Goal: Check status: Check status

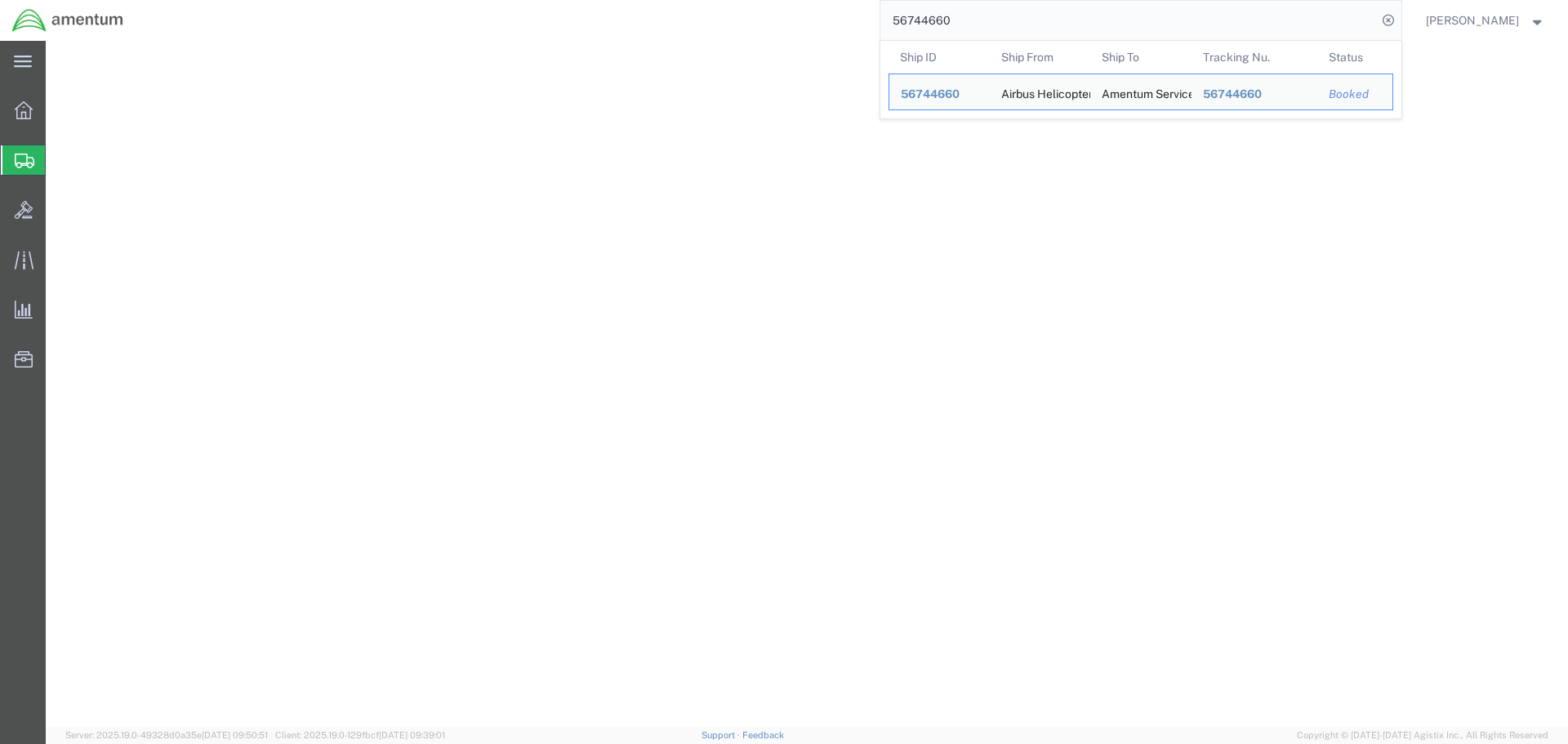
click at [1057, 17] on input "56744660" at bounding box center [1129, 21] width 497 height 39
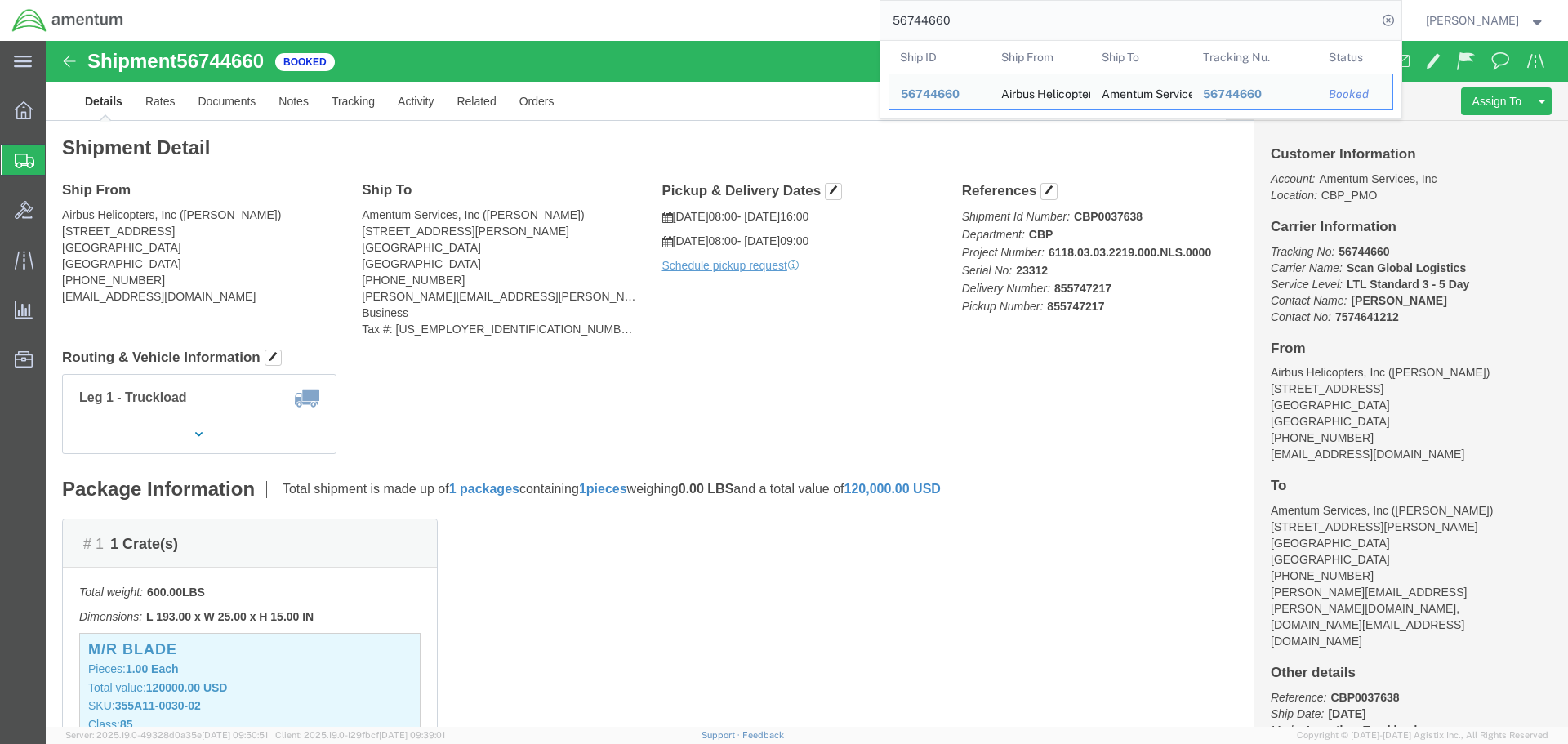
click at [1057, 17] on input "56744660" at bounding box center [1129, 21] width 497 height 39
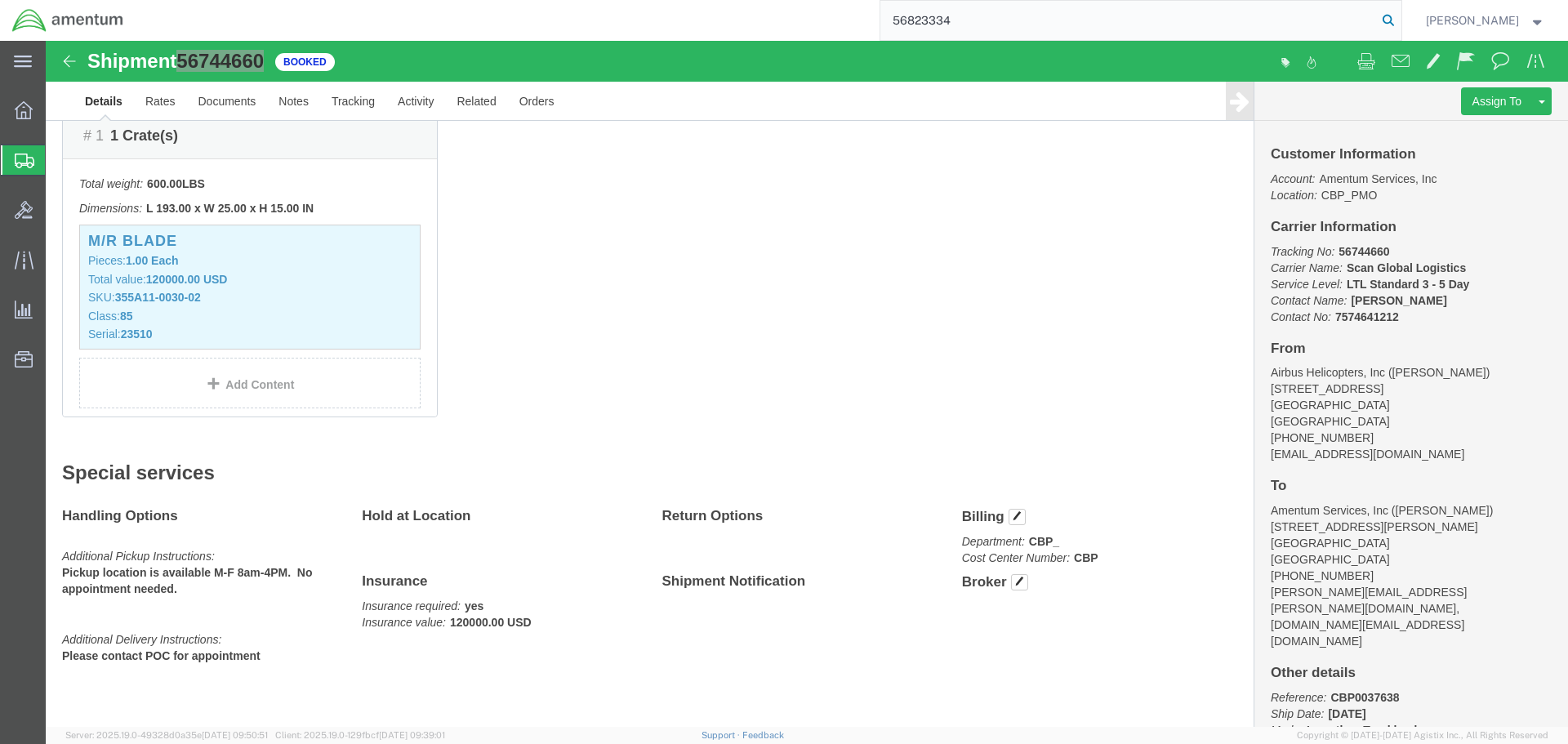
type input "56823334"
click at [1400, 27] on icon at bounding box center [1388, 20] width 23 height 23
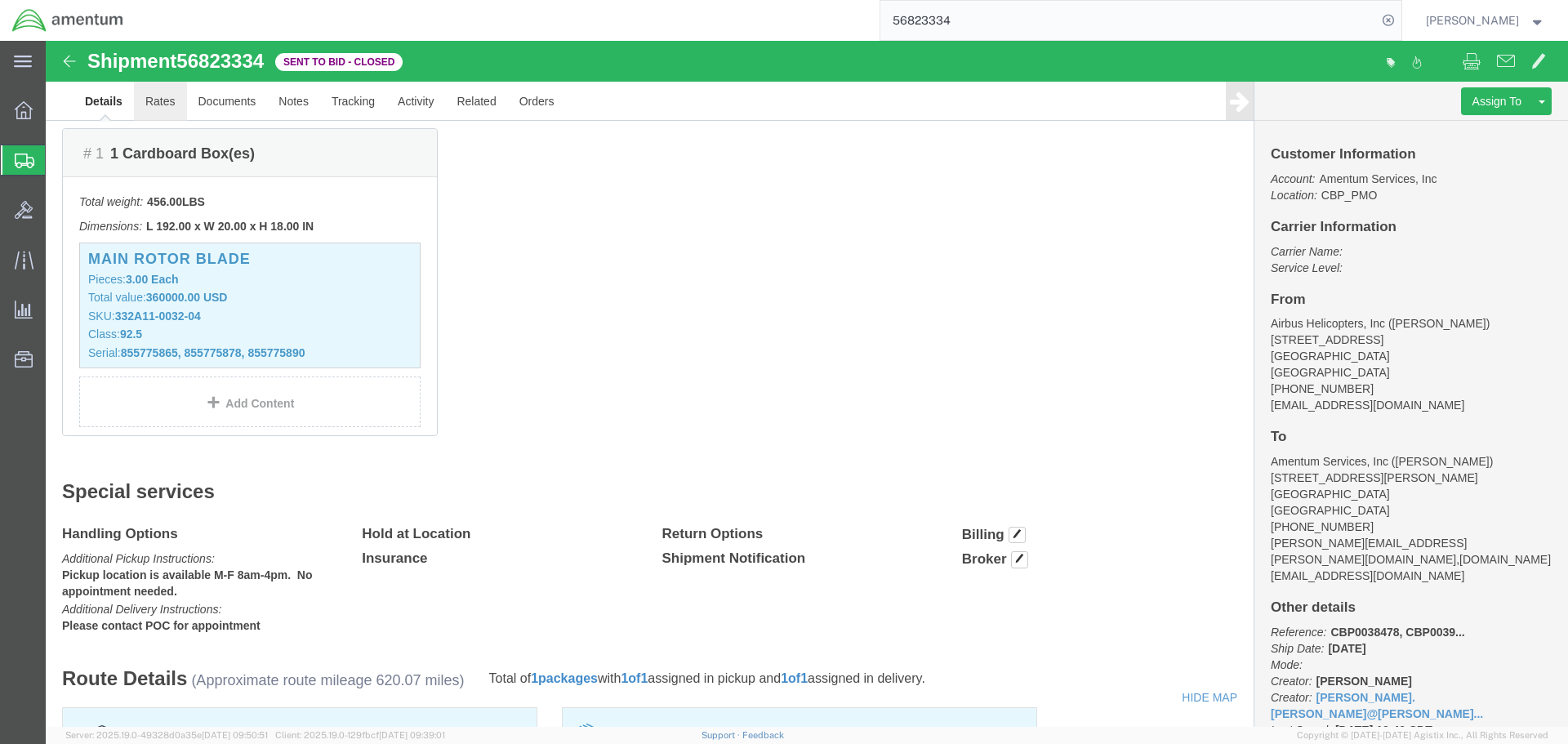
click link "Rates"
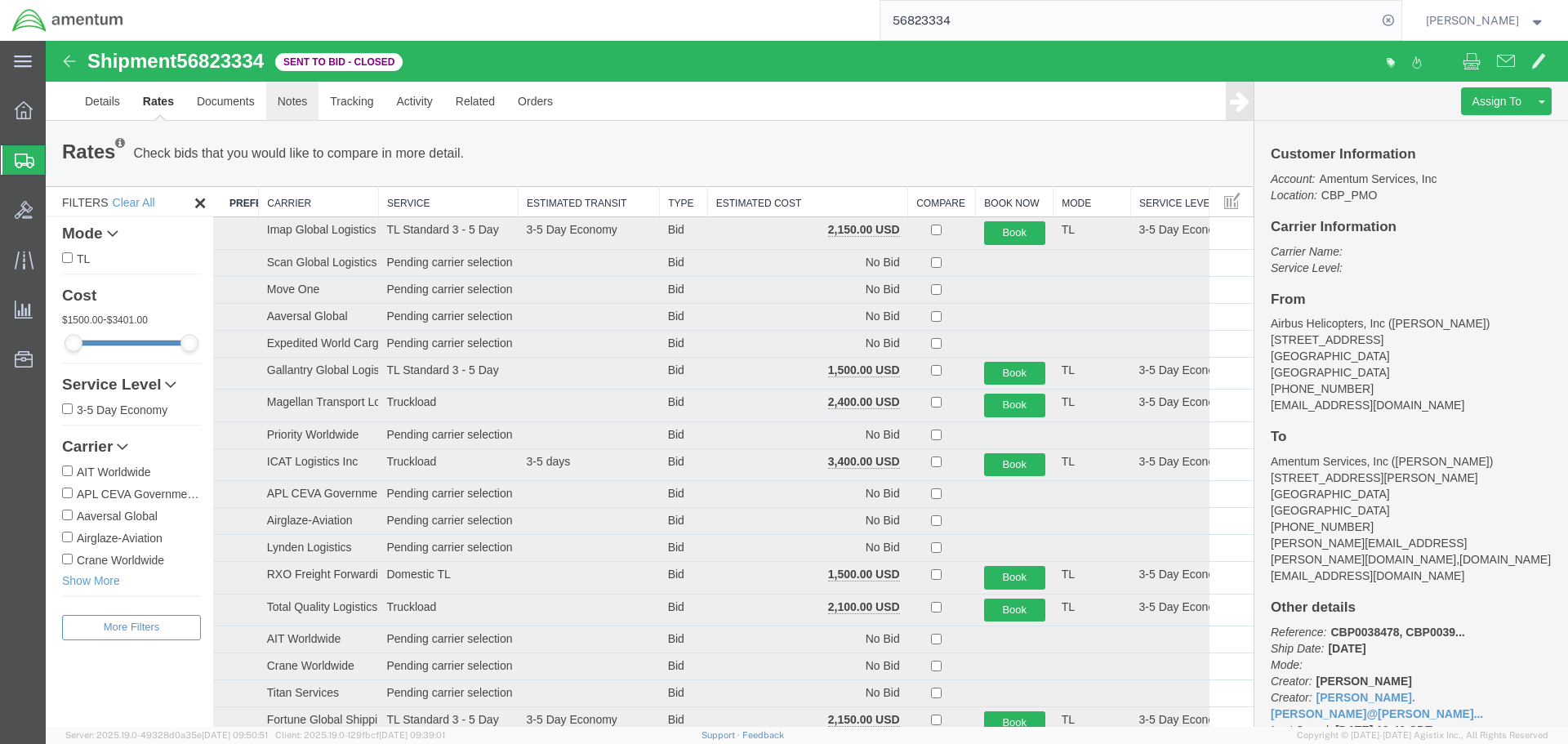
click at [296, 106] on link "Notes" at bounding box center [293, 101] width 53 height 39
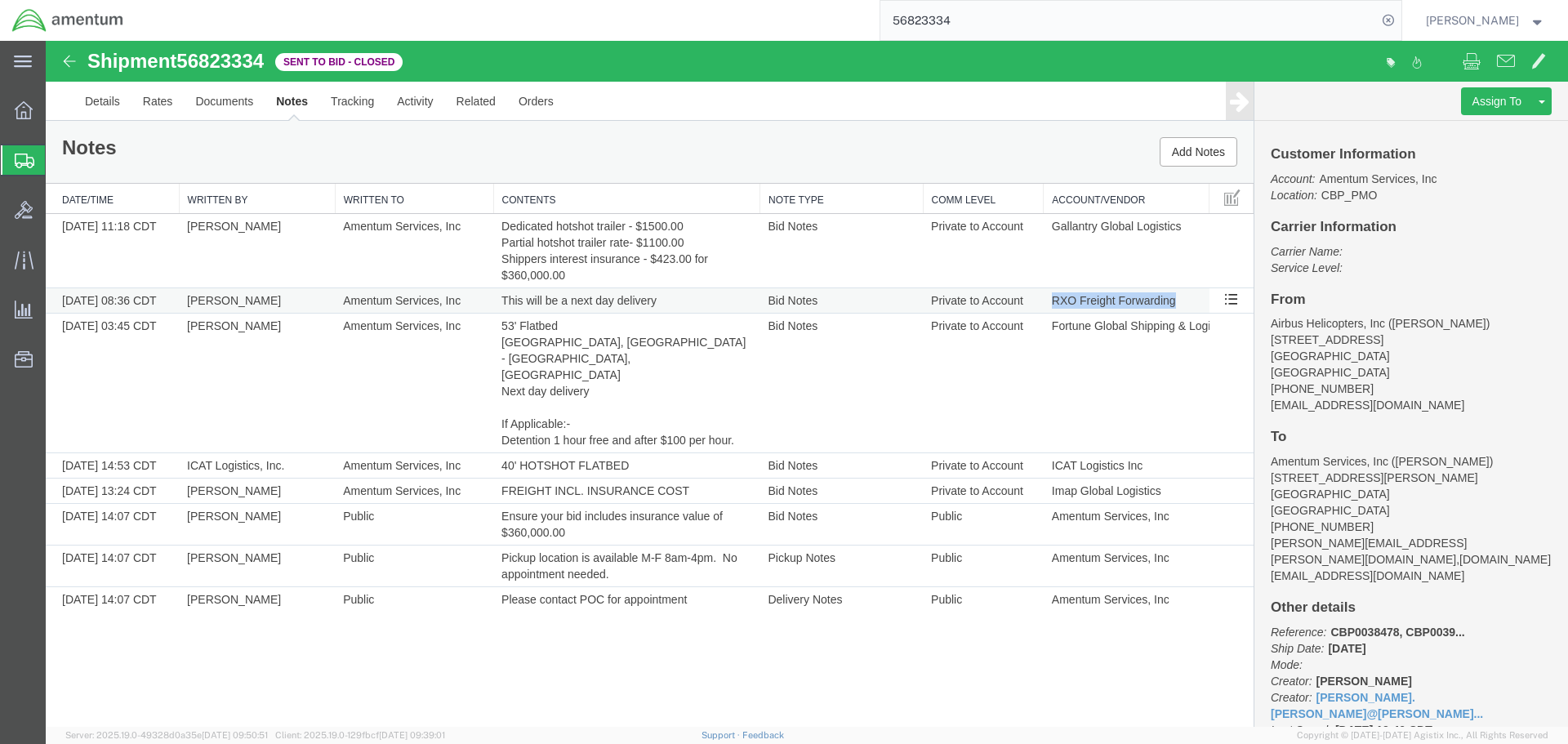
drag, startPoint x: 1050, startPoint y: 305, endPoint x: 1175, endPoint y: 301, distance: 125.1
click at [1175, 301] on td "RXO Freight Forwarding" at bounding box center [1127, 302] width 166 height 26
copy td "RXO Freight Forwarding"
